Goal: Task Accomplishment & Management: Manage account settings

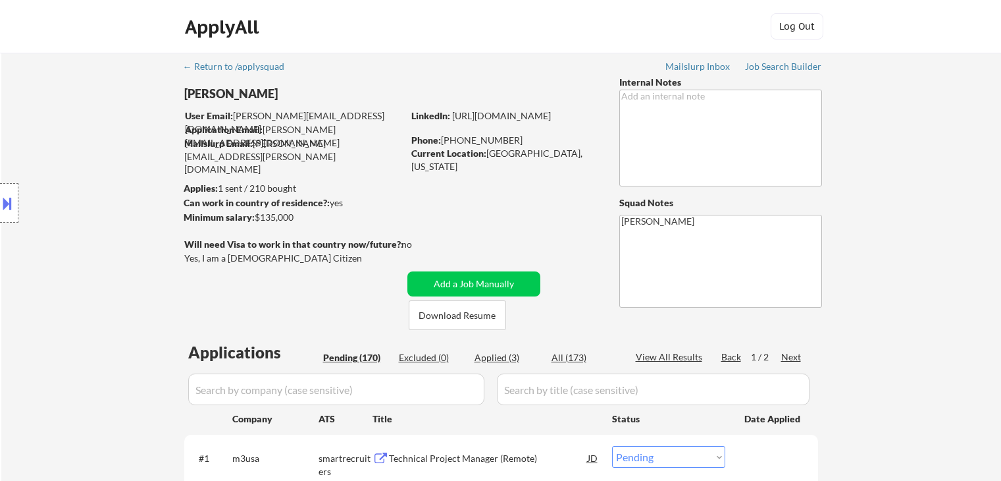
select select ""pending""
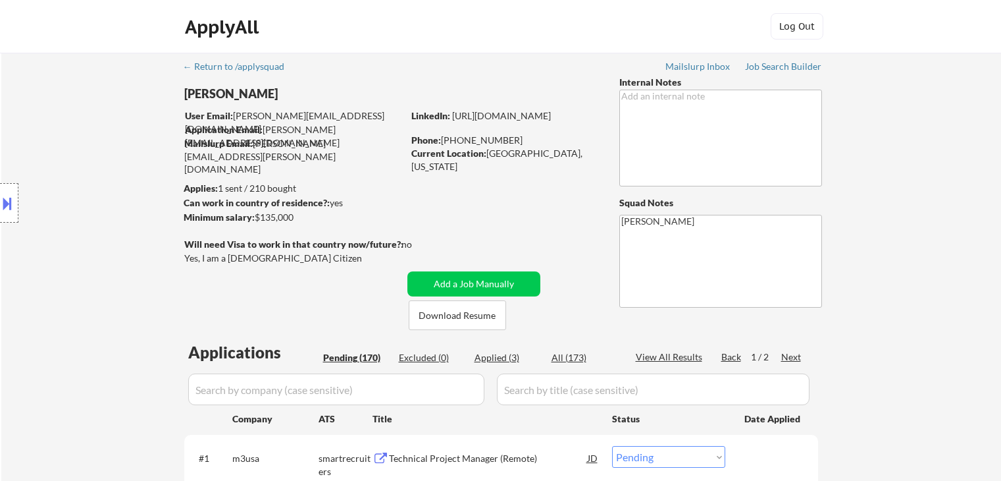
select select ""pending""
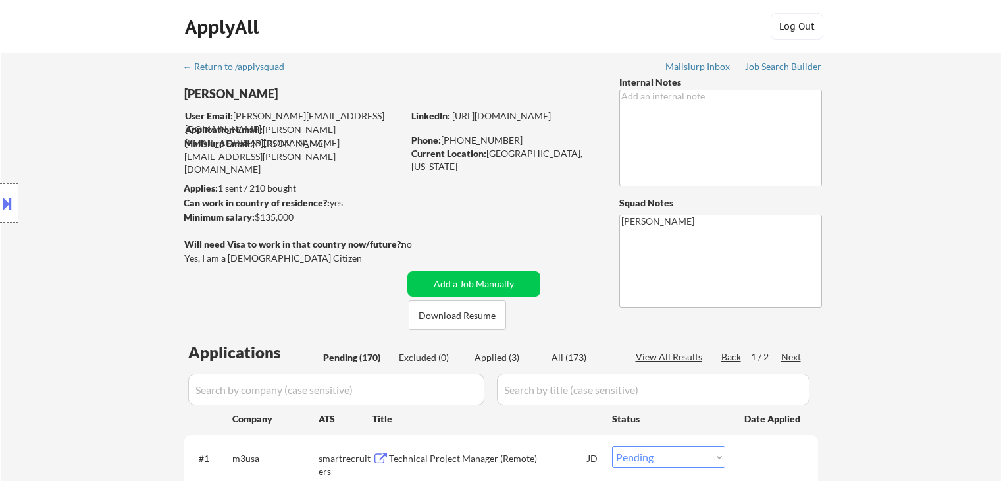
select select ""pending""
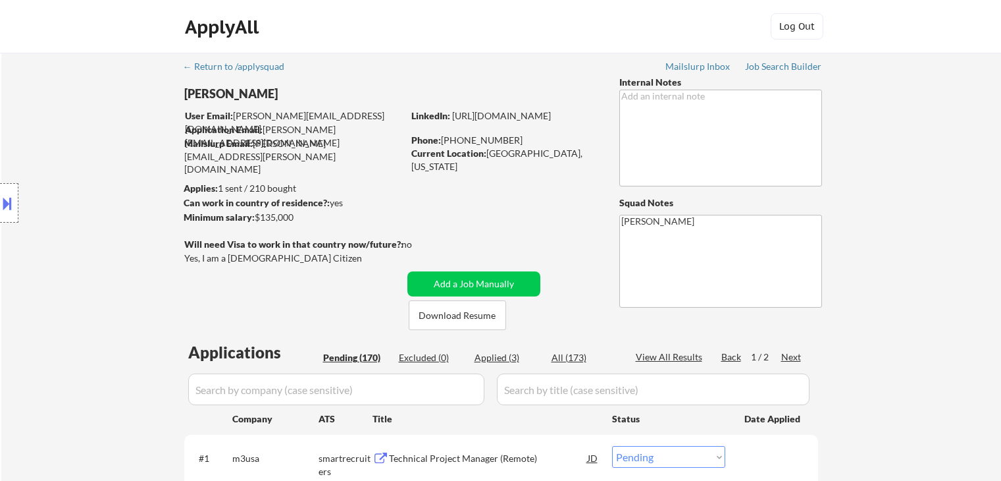
select select ""pending""
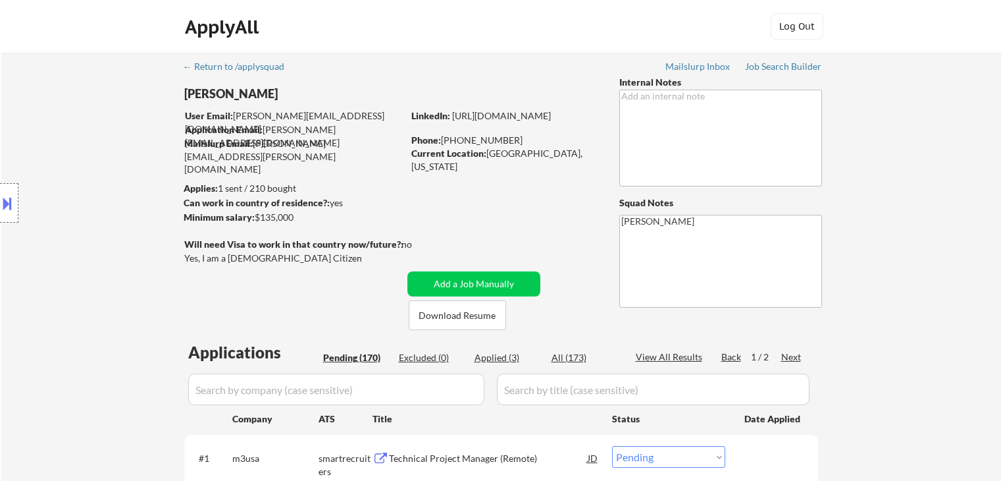
select select ""pending""
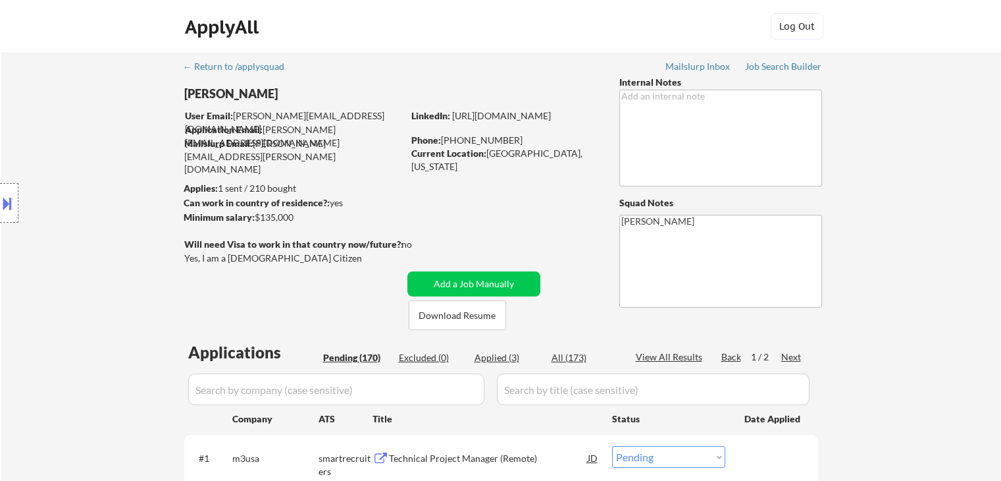
select select ""pending""
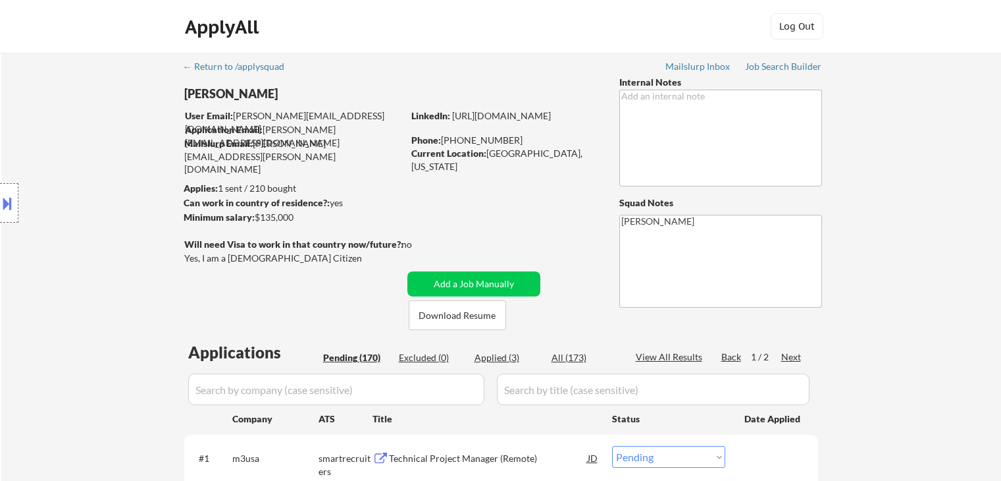
select select ""pending""
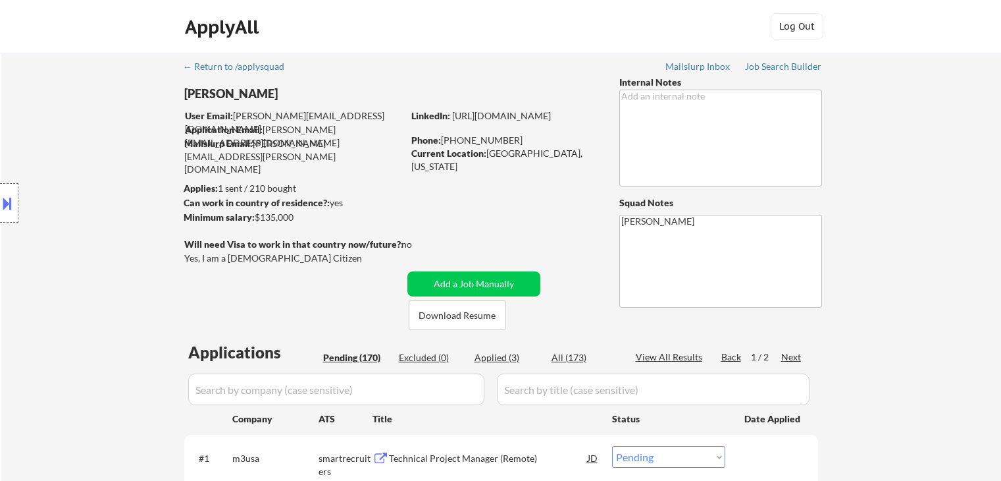
select select ""pending""
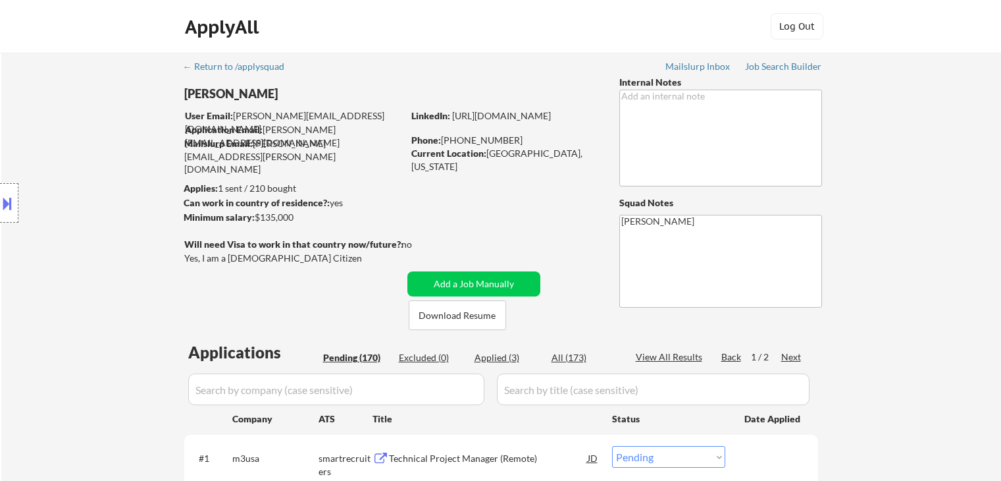
select select ""pending""
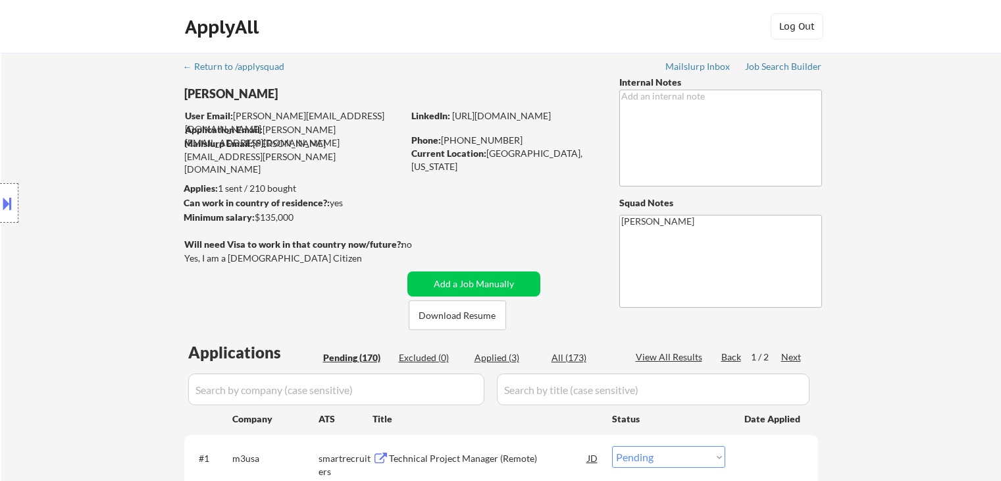
select select ""pending""
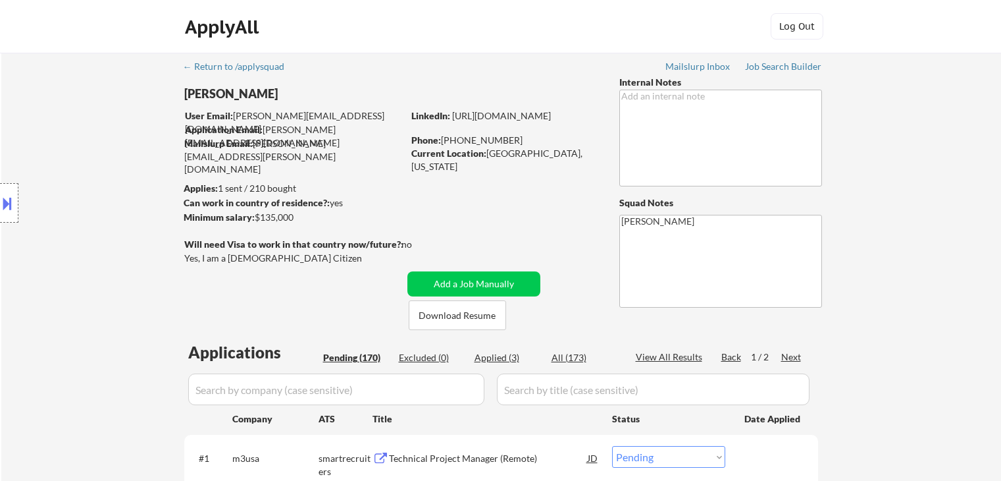
select select ""pending""
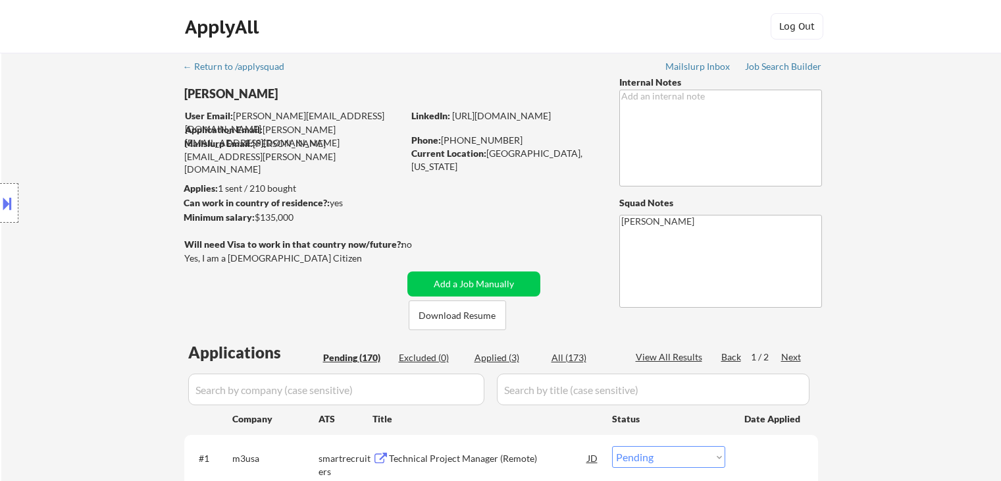
select select ""pending""
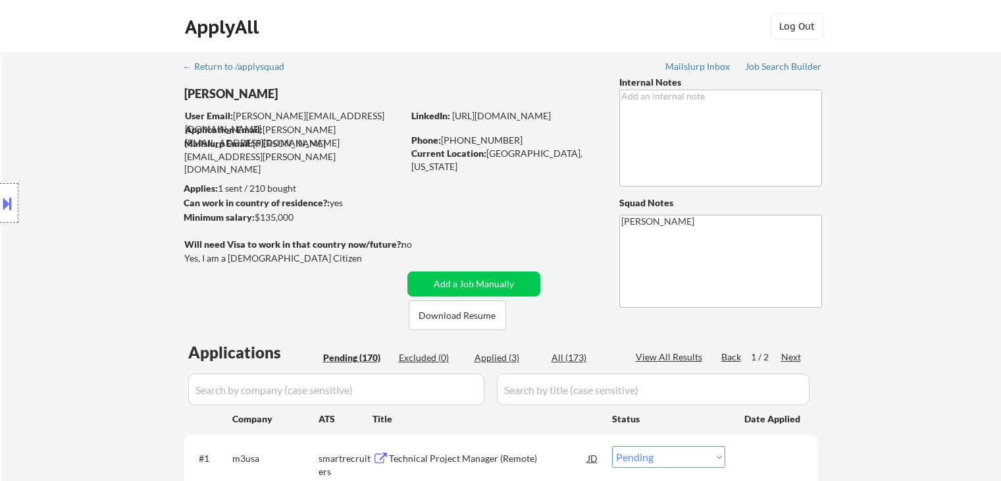
select select ""pending""
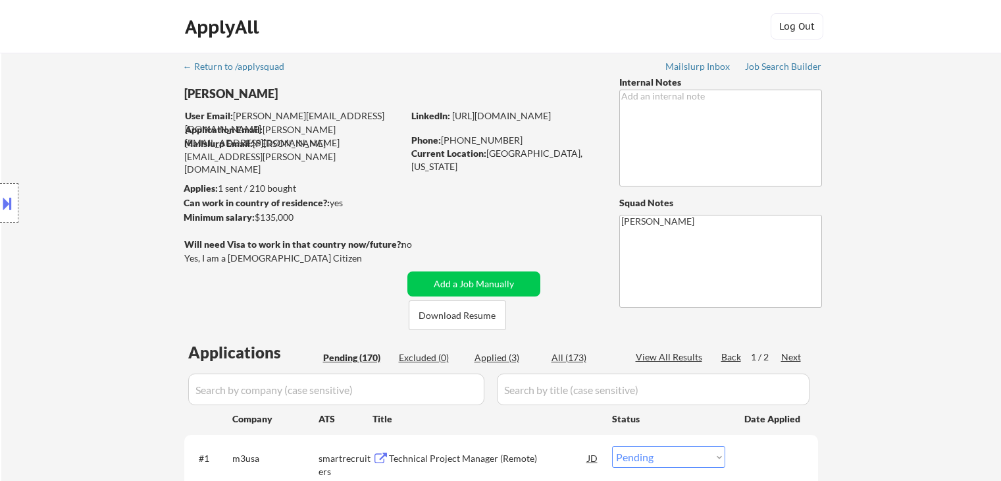
select select ""pending""
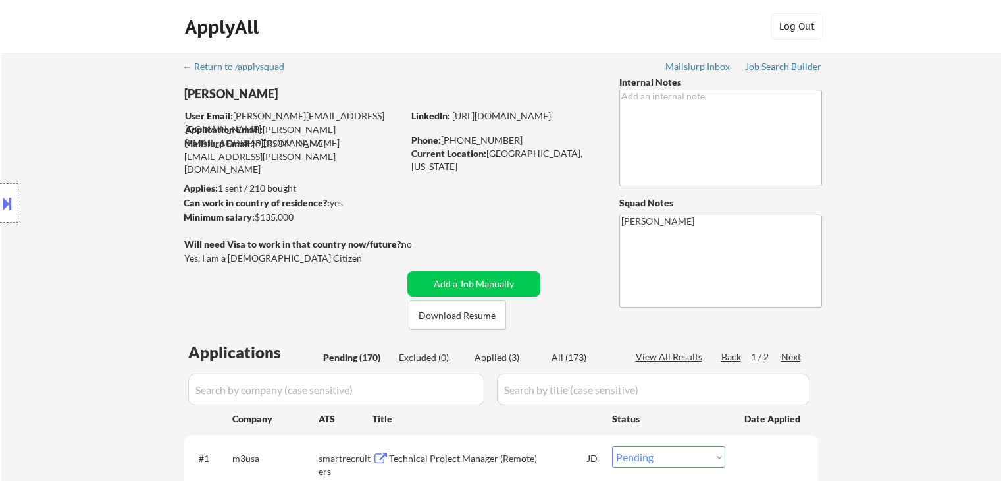
select select ""pending""
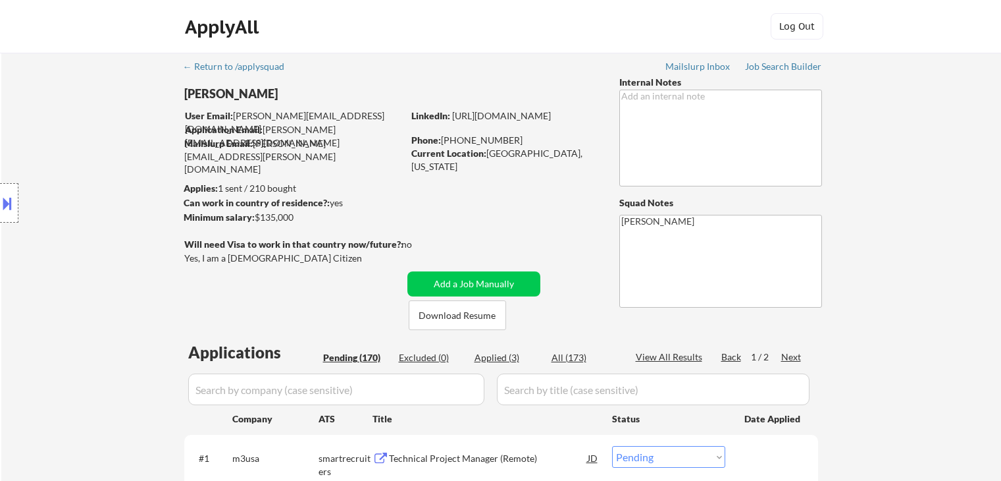
select select ""pending""
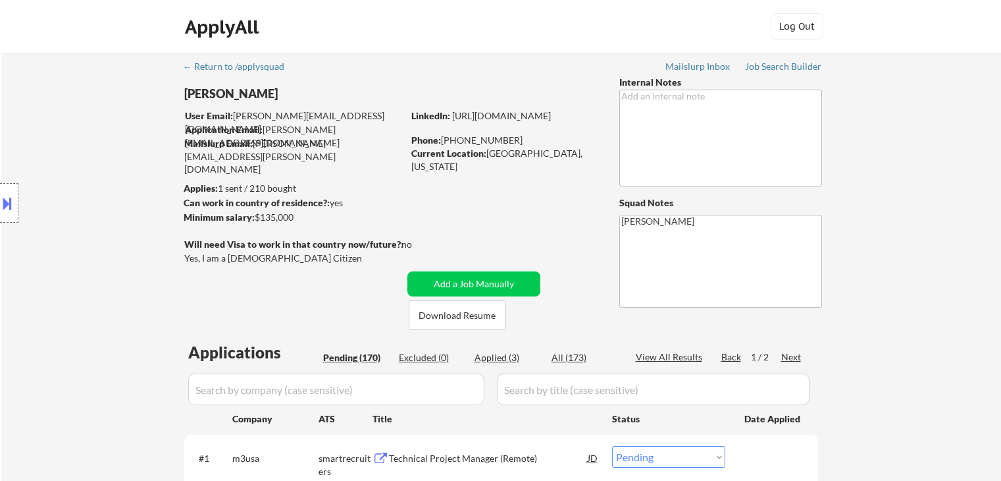
select select ""pending""
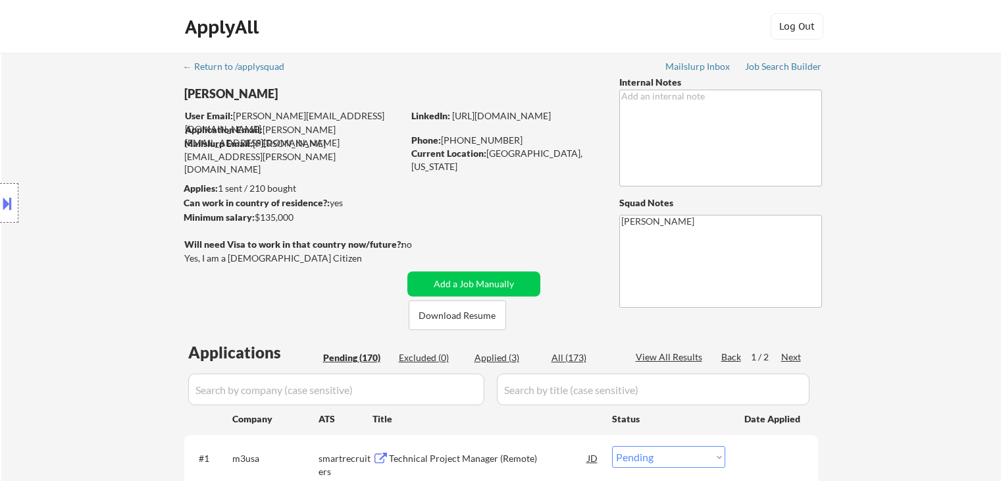
select select ""pending""
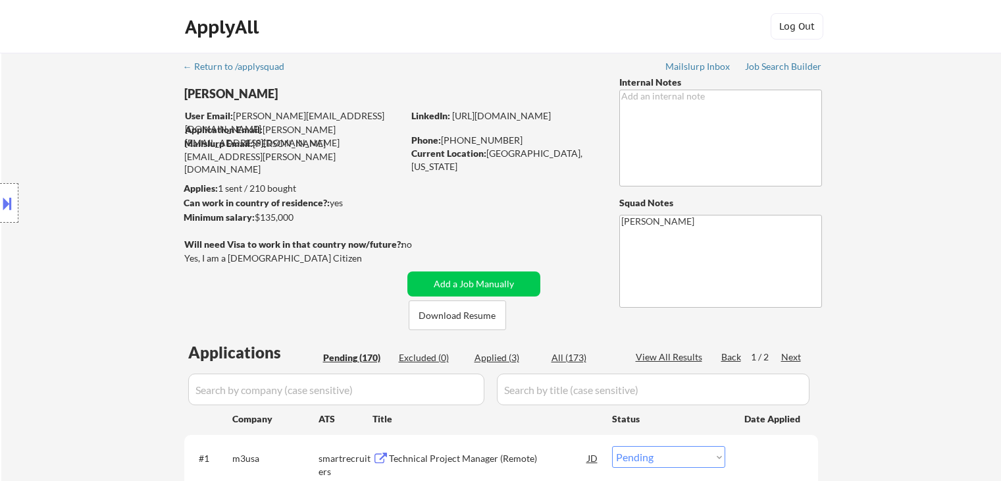
select select ""pending""
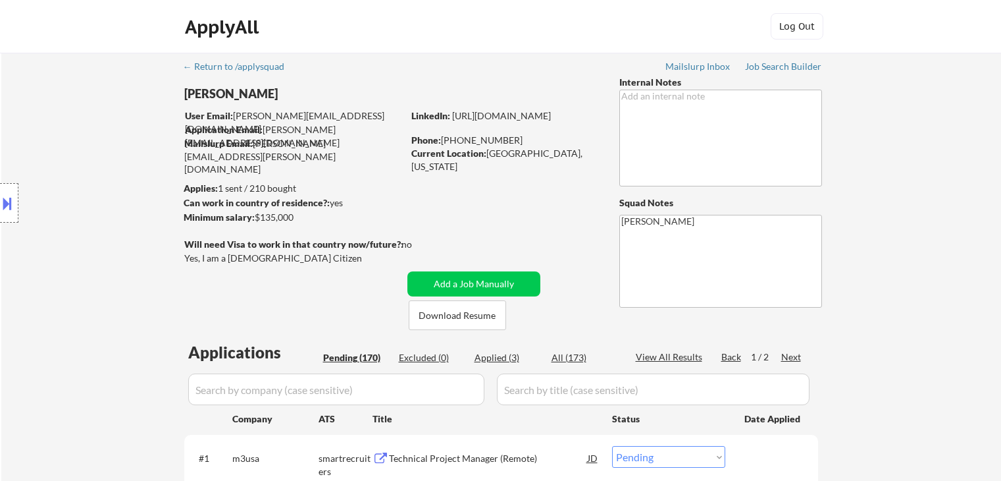
select select ""pending""
